Goal: Entertainment & Leisure: Consume media (video, audio)

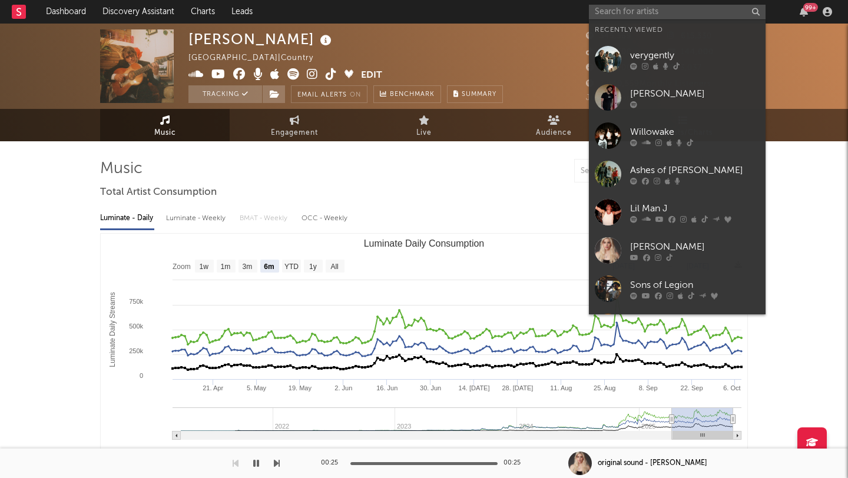
select select "6m"
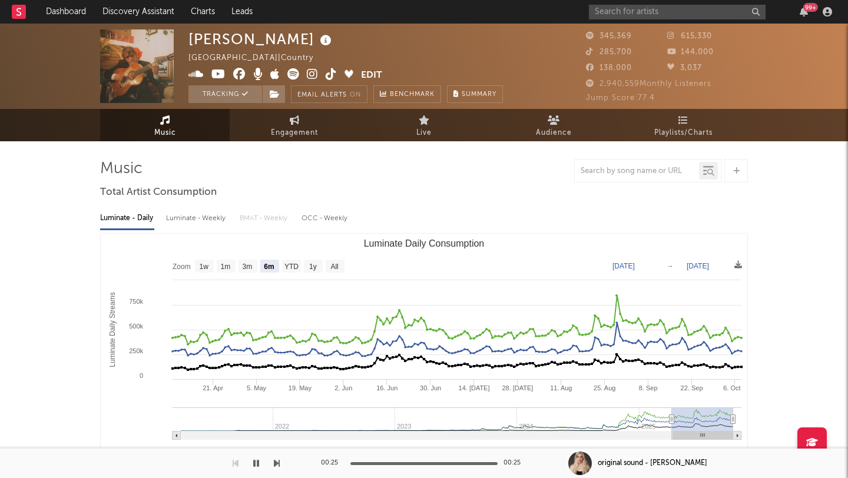
click at [613, 13] on input "text" at bounding box center [677, 12] width 177 height 15
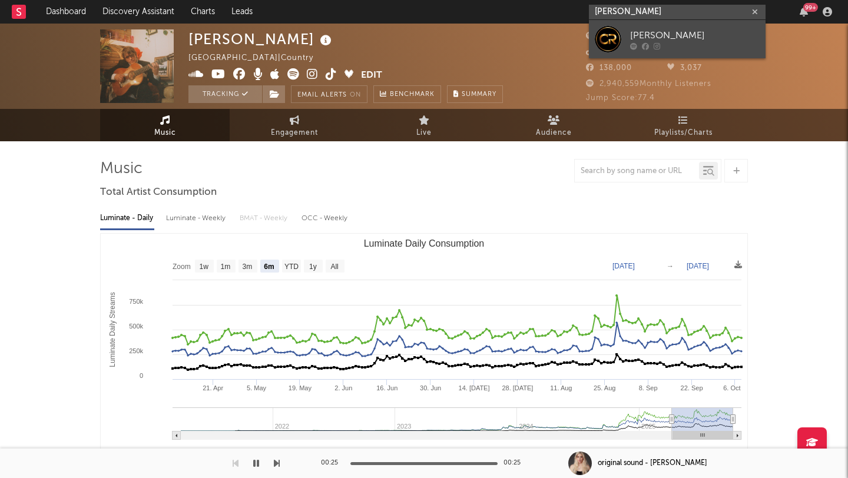
type input "[PERSON_NAME]"
click at [685, 30] on div "[PERSON_NAME]" at bounding box center [694, 35] width 129 height 14
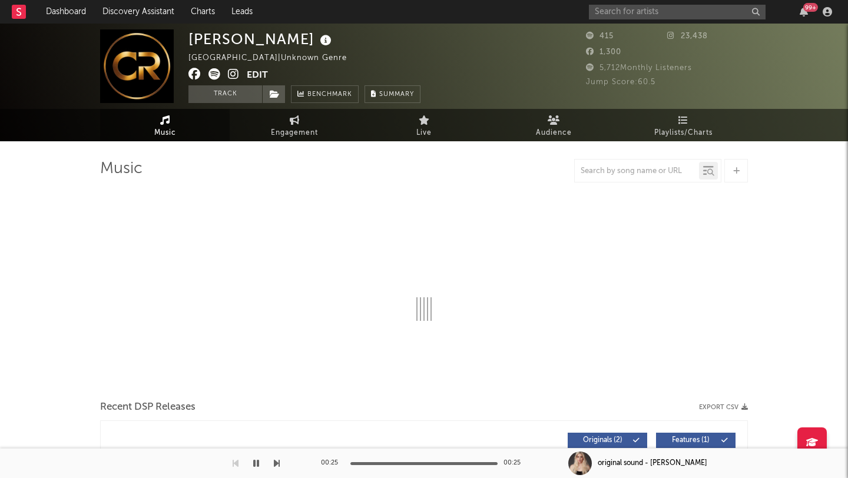
select select "1w"
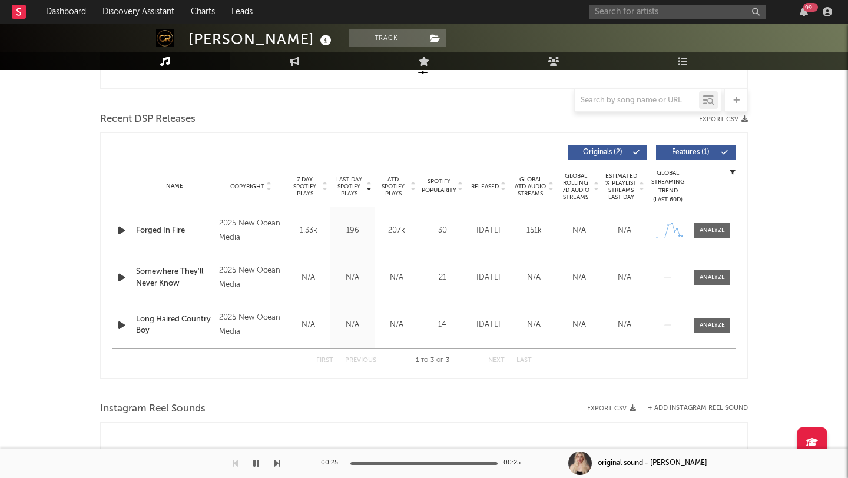
scroll to position [383, 0]
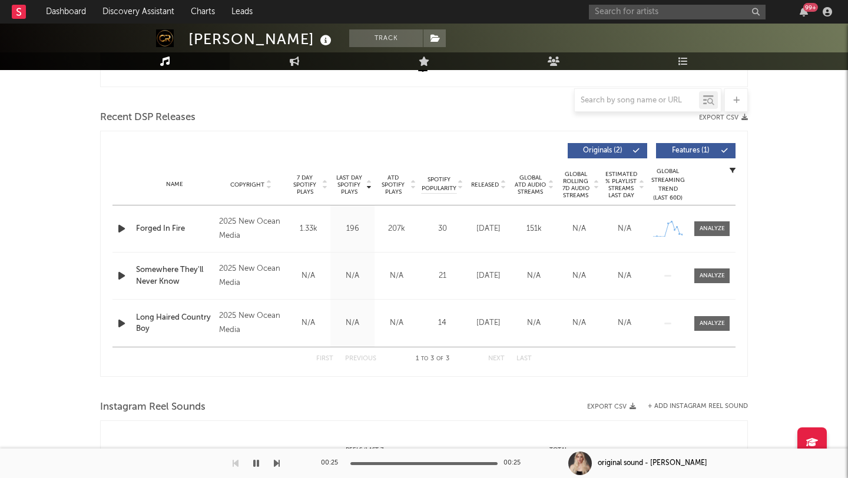
click at [120, 228] on icon "button" at bounding box center [121, 228] width 12 height 15
click at [122, 274] on icon "button" at bounding box center [121, 275] width 12 height 15
click at [121, 320] on icon "button" at bounding box center [121, 323] width 12 height 15
click at [121, 320] on icon "button" at bounding box center [120, 323] width 11 height 15
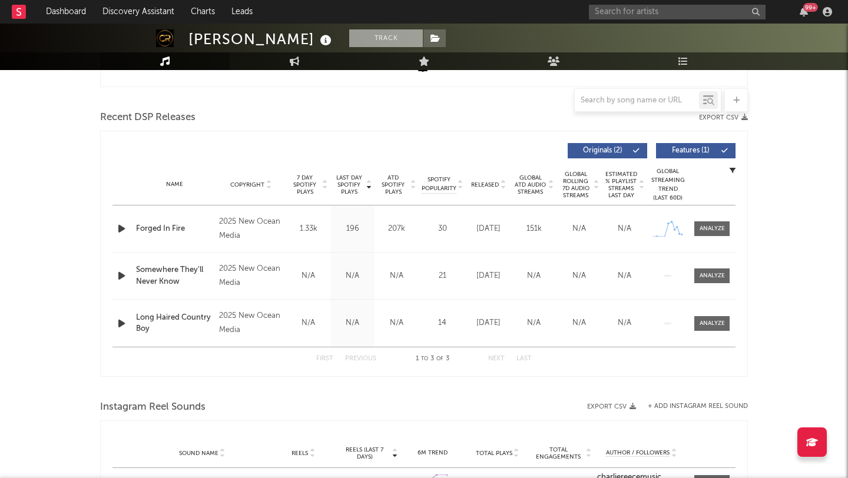
click at [356, 41] on button "Track" at bounding box center [386, 38] width 74 height 18
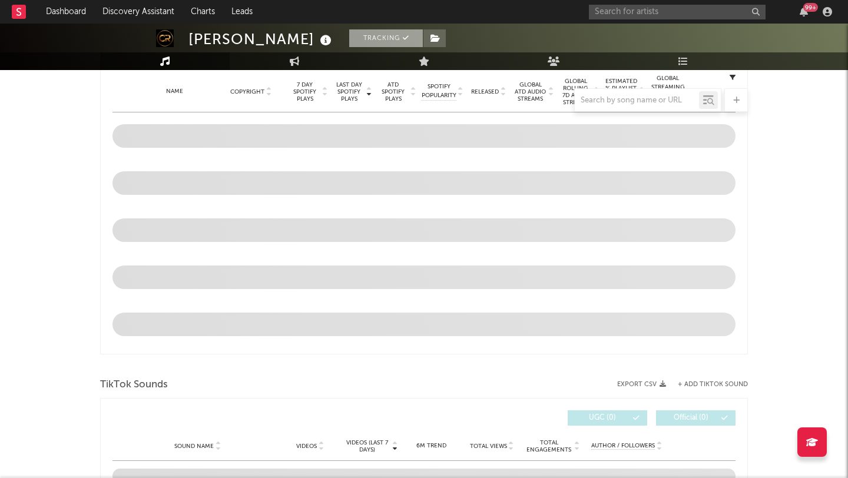
scroll to position [290, 0]
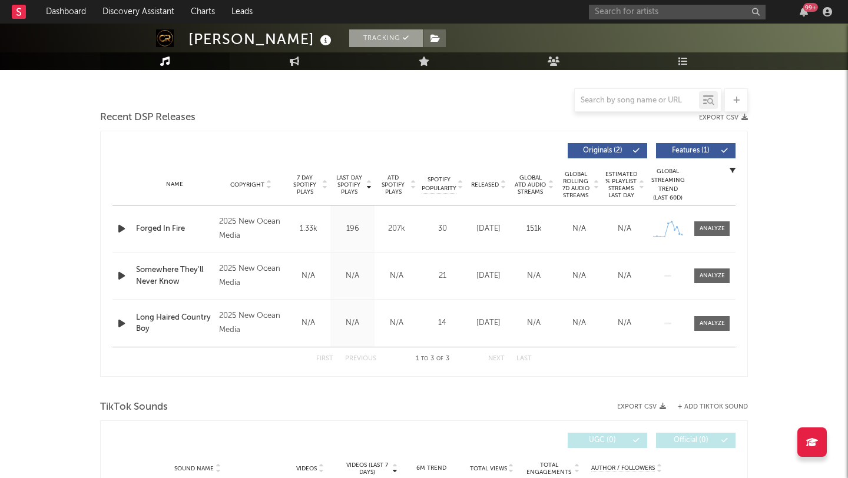
select select "1w"
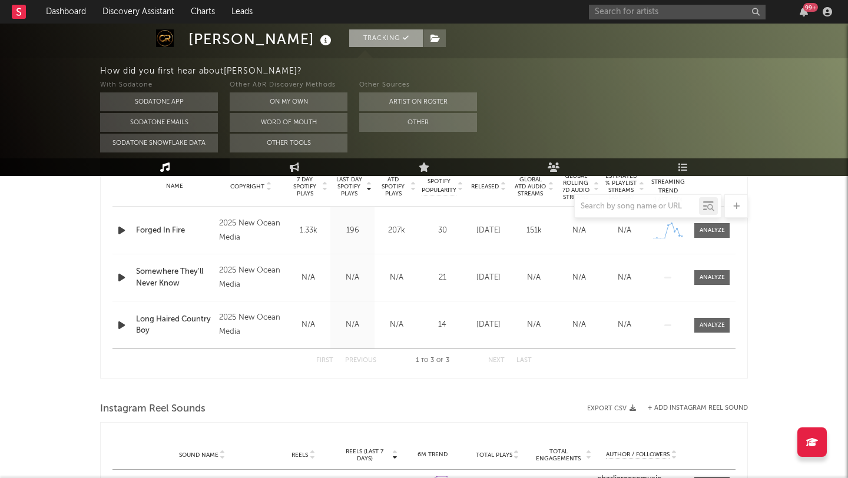
scroll to position [489, 0]
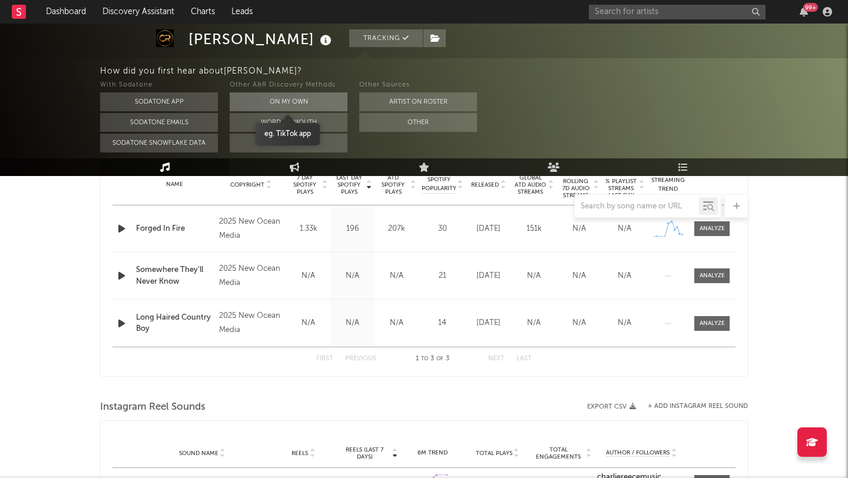
click at [287, 98] on button "On My Own" at bounding box center [289, 101] width 118 height 19
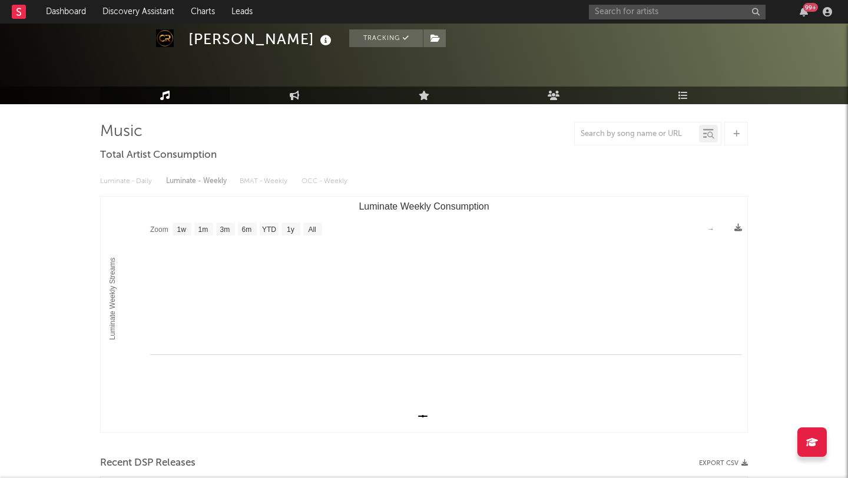
scroll to position [0, 0]
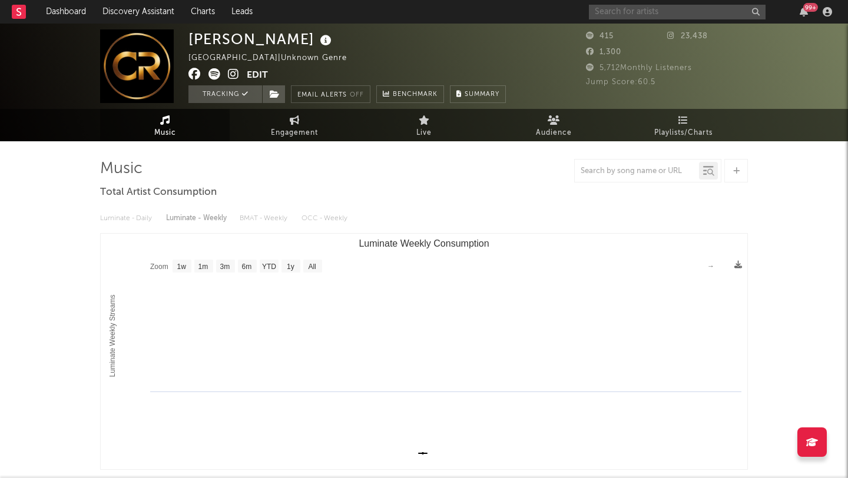
click at [627, 9] on input "text" at bounding box center [677, 12] width 177 height 15
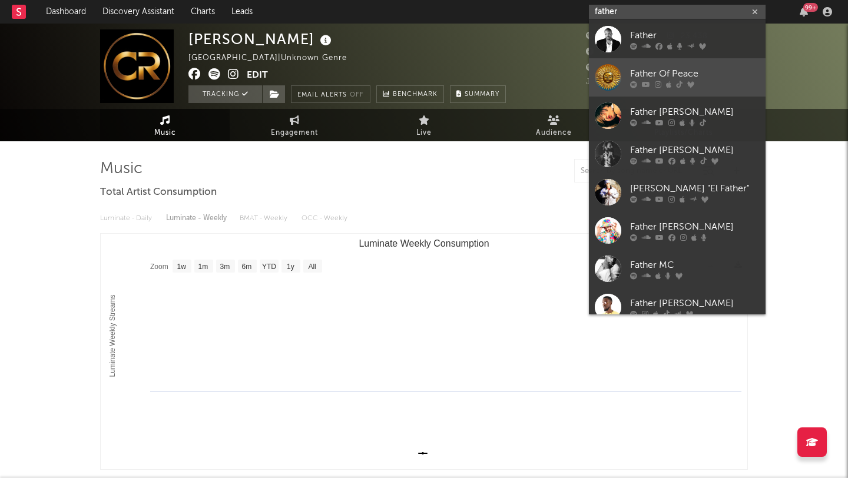
type input "father"
click at [682, 69] on div "Father Of Peace" at bounding box center [694, 74] width 129 height 14
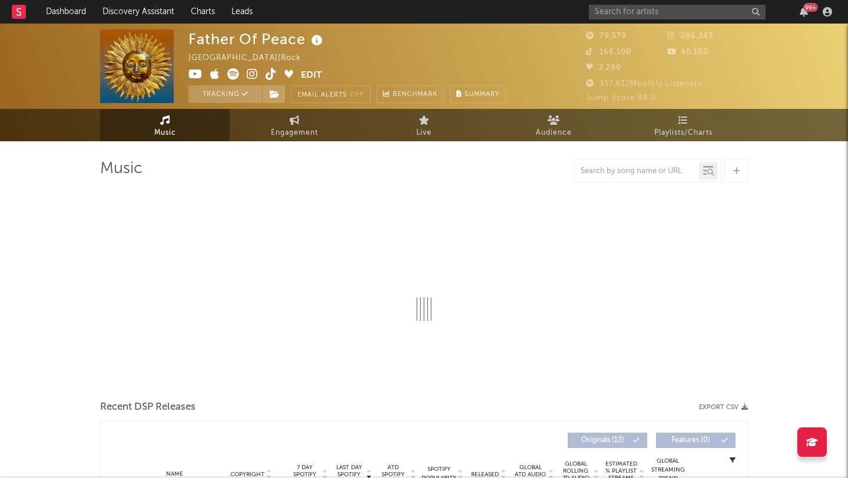
select select "6m"
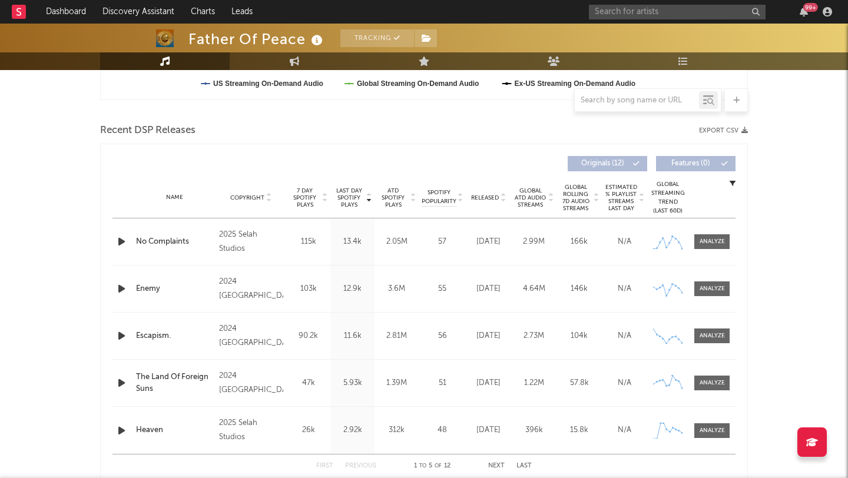
scroll to position [370, 0]
click at [119, 241] on icon "button" at bounding box center [121, 241] width 12 height 15
click at [121, 285] on icon "button" at bounding box center [121, 288] width 12 height 15
click at [121, 335] on icon "button" at bounding box center [121, 335] width 12 height 15
